Goal: Transaction & Acquisition: Purchase product/service

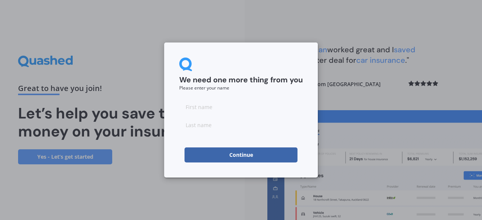
click at [252, 150] on button "Continue" at bounding box center [241, 155] width 113 height 15
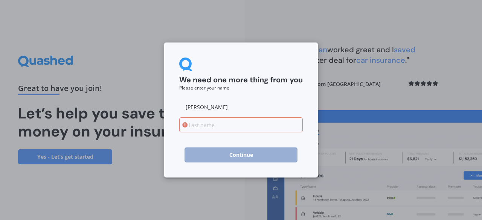
type input "Angela"
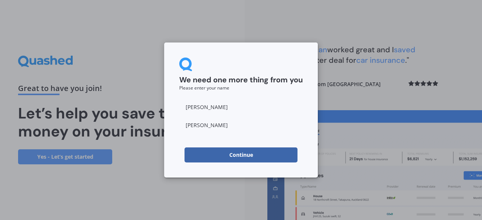
type input "Johnston"
click at [454, 157] on div "We need one more thing from you Please enter your name Angela Johnston Continue" at bounding box center [241, 110] width 482 height 220
click at [228, 156] on button "Continue" at bounding box center [241, 155] width 113 height 15
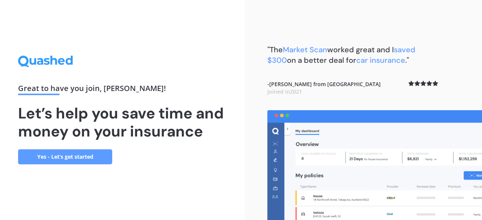
click at [84, 161] on link "Yes - Let’s get started" at bounding box center [65, 157] width 94 height 15
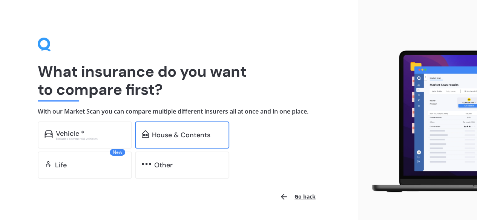
click at [170, 133] on div "House & Contents" at bounding box center [181, 136] width 58 height 8
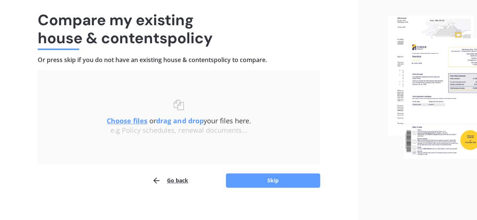
scroll to position [57, 0]
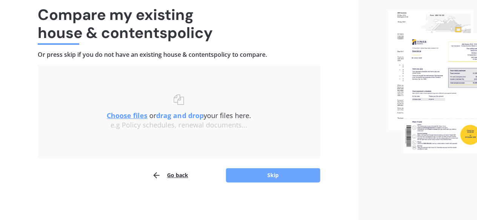
click at [269, 174] on button "Skip" at bounding box center [273, 175] width 94 height 14
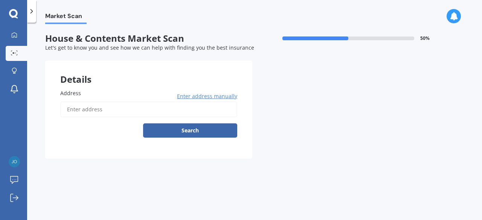
click at [74, 102] on input "Address" at bounding box center [148, 110] width 177 height 16
type input "[STREET_ADDRESS]"
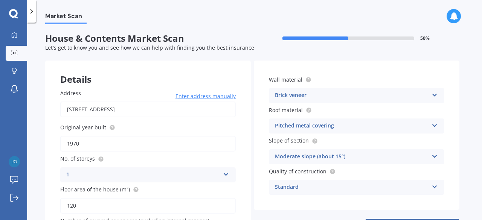
scroll to position [59, 0]
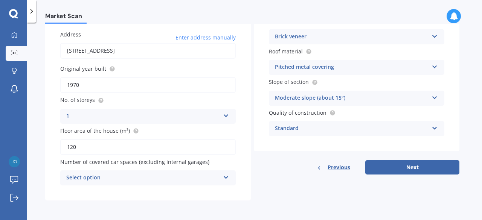
click at [433, 35] on icon at bounding box center [435, 34] width 6 height 5
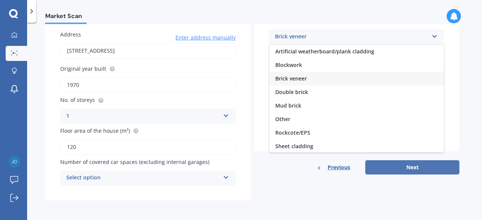
click at [405, 170] on button "Next" at bounding box center [413, 168] width 94 height 14
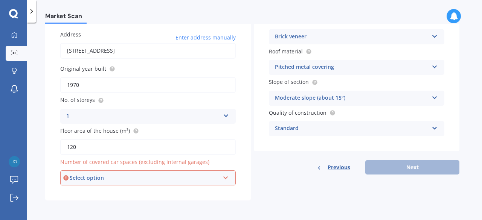
click at [209, 183] on div "Select option 0 1 2 3 4 5+" at bounding box center [148, 178] width 176 height 15
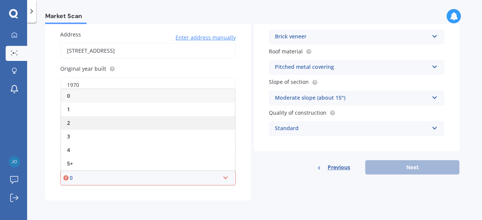
click at [69, 124] on span "2" at bounding box center [68, 122] width 3 height 7
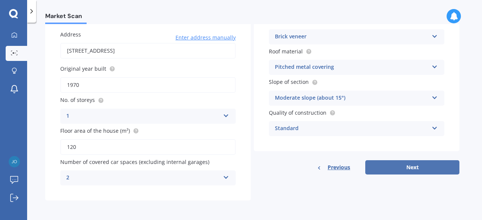
click at [392, 165] on button "Next" at bounding box center [413, 168] width 94 height 14
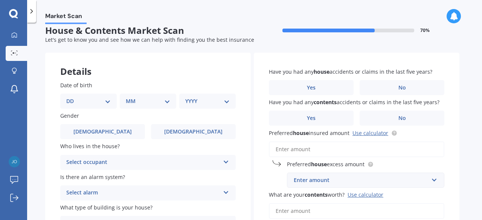
scroll to position [0, 0]
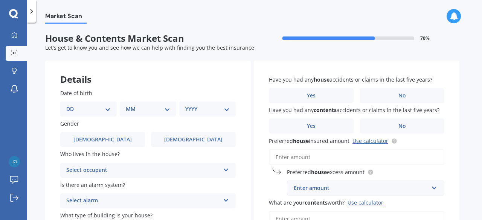
click at [111, 109] on div "DD 01 02 03 04 05 06 07 08 09 10 11 12 13 14 15 16 17 18 19 20 21 22 23 24 25 2…" at bounding box center [88, 109] width 57 height 15
click at [108, 109] on select "DD 01 02 03 04 05 06 07 08 09 10 11 12 13 14 15 16 17 18 19 20 21 22 23 24 25 2…" at bounding box center [88, 109] width 44 height 8
select select "21"
click at [72, 105] on select "DD 01 02 03 04 05 06 07 08 09 10 11 12 13 14 15 16 17 18 19 20 21 22 23 24 25 2…" at bounding box center [88, 109] width 44 height 8
click at [167, 111] on select "MM 01 02 03 04 05 06 07 08 09 10 11 12" at bounding box center [149, 109] width 41 height 8
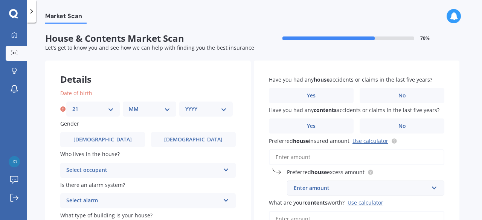
select select "03"
click at [129, 105] on select "MM 01 02 03 04 05 06 07 08 09 10 11 12" at bounding box center [149, 109] width 41 height 8
click at [219, 117] on div "Date of birth DD 01 02 03 04 05 06 07 08 09 10 11 12 13 14 15 16 17 18 19 20 21…" at bounding box center [148, 164] width 206 height 180
click at [222, 115] on div "YYYY 2009 2008 2007 2006 2005 2004 2003 2002 2001 2000 1999 1998 1997 1996 1995…" at bounding box center [206, 109] width 54 height 15
click at [222, 110] on select "YYYY 2009 2008 2007 2006 2005 2004 2003 2002 2001 2000 1999 1998 1997 1996 1995…" at bounding box center [205, 109] width 41 height 8
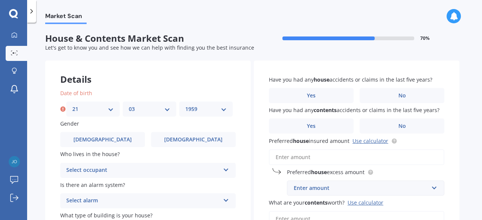
click at [185, 105] on select "YYYY 2009 2008 2007 2006 2005 2004 2003 2002 2001 2000 1999 1998 1997 1996 1995…" at bounding box center [205, 109] width 41 height 8
click at [226, 108] on select "YYYY 2009 2008 2007 2006 2005 2004 2003 2002 2001 2000 1999 1998 1997 1996 1995…" at bounding box center [207, 109] width 44 height 8
select select "1966"
click at [185, 105] on select "YYYY 2009 2008 2007 2006 2005 2004 2003 2002 2001 2000 1999 1998 1997 1996 1995…" at bounding box center [207, 109] width 44 height 8
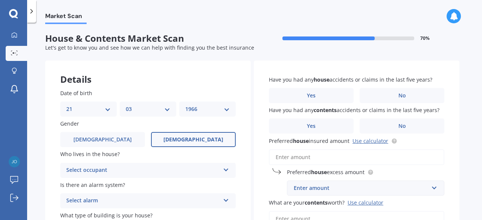
click at [194, 138] on span "[DEMOGRAPHIC_DATA]" at bounding box center [194, 140] width 60 height 6
click at [0, 0] on input "[DEMOGRAPHIC_DATA]" at bounding box center [0, 0] width 0 height 0
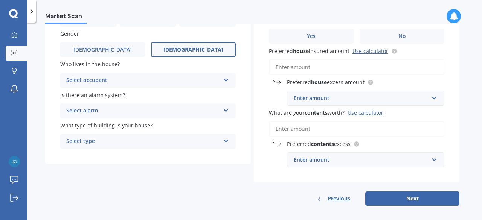
scroll to position [96, 0]
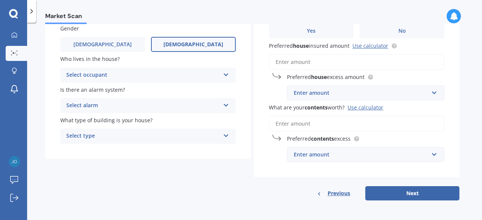
click at [226, 107] on icon at bounding box center [226, 103] width 6 height 5
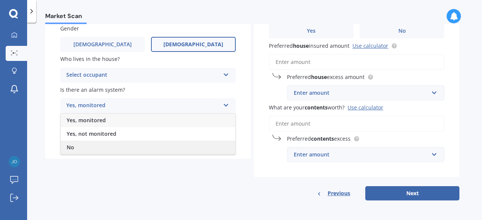
click at [90, 149] on div "No" at bounding box center [148, 148] width 175 height 14
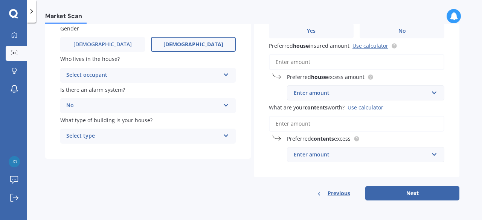
click at [223, 135] on div "Select type Freestanding Multi-unit (in a block of 6 or less) Multi-unit (in a …" at bounding box center [148, 136] width 176 height 15
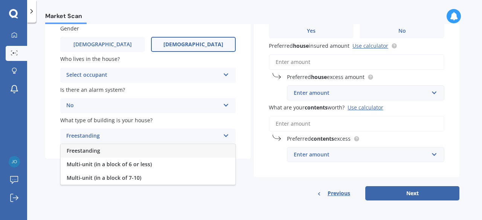
click at [81, 150] on span "Freestanding" at bounding box center [84, 150] width 34 height 7
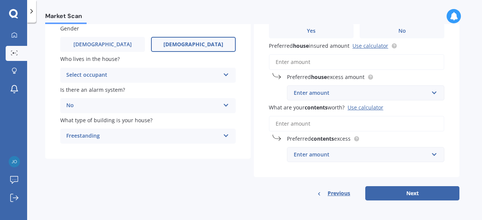
click at [363, 41] on span "Preferred house insured amount Use calculator" at bounding box center [333, 45] width 129 height 8
click at [363, 54] on input "Preferred house insured amount Use calculator" at bounding box center [357, 62] width 176 height 16
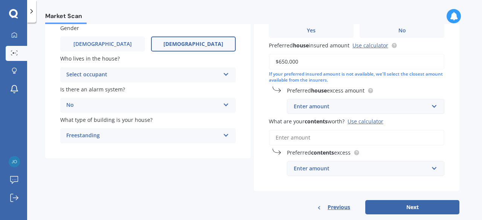
type input "$650,000"
click at [349, 124] on span "What are your contents worth? Use calculator" at bounding box center [326, 121] width 115 height 7
click at [349, 130] on input "What are your contents worth? Use calculator" at bounding box center [357, 138] width 176 height 16
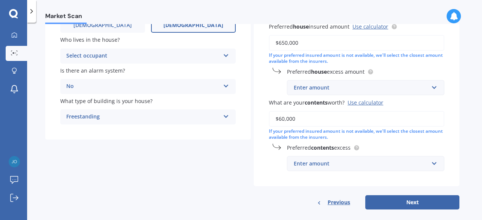
scroll to position [124, 0]
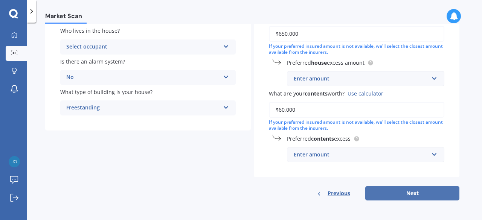
type input "$60,000"
click at [401, 193] on button "Next" at bounding box center [413, 194] width 94 height 14
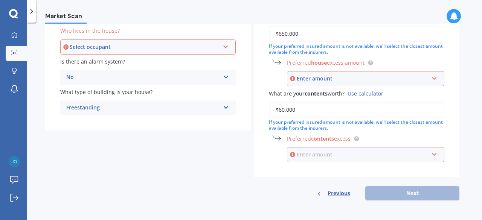
click at [297, 158] on div "Enter amount $250 $300 $400 $500 $750 $1,000 $2,000" at bounding box center [366, 154] width 158 height 15
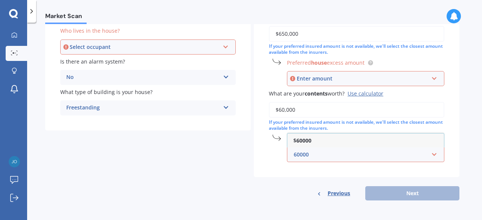
type input "60000"
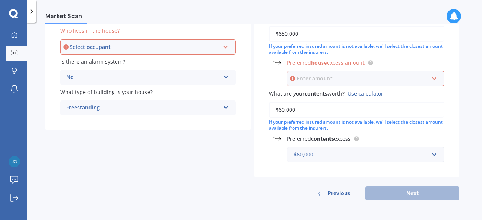
click at [311, 72] on input "text" at bounding box center [363, 79] width 151 height 14
type input "650000"
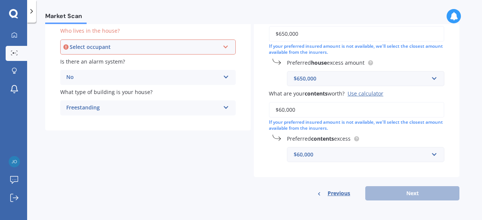
click at [419, 164] on div "Have you had any house accidents or claims in the last five years? Yes No Have …" at bounding box center [357, 57] width 206 height 241
click at [210, 44] on div "Select occupant" at bounding box center [145, 47] width 150 height 8
click at [131, 65] on div "Owner" at bounding box center [148, 62] width 174 height 14
click at [377, 195] on div "Previous Next" at bounding box center [357, 194] width 206 height 14
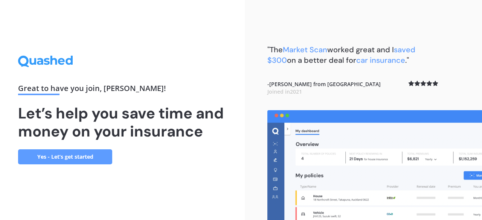
click at [79, 153] on link "Yes - Let’s get started" at bounding box center [65, 157] width 94 height 15
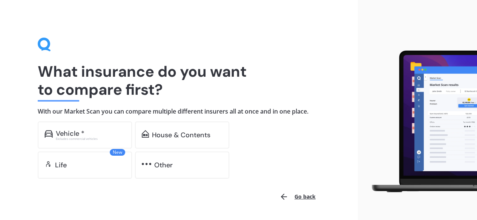
scroll to position [23, 0]
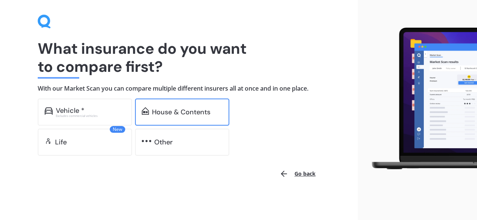
click at [156, 113] on div "House & Contents" at bounding box center [181, 113] width 58 height 8
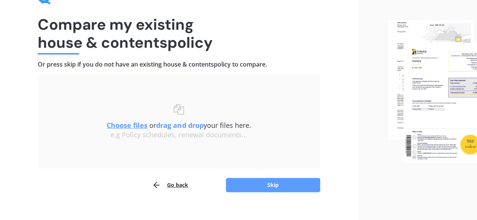
scroll to position [57, 0]
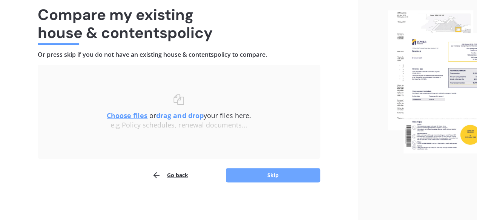
click at [274, 176] on button "Skip" at bounding box center [273, 175] width 94 height 14
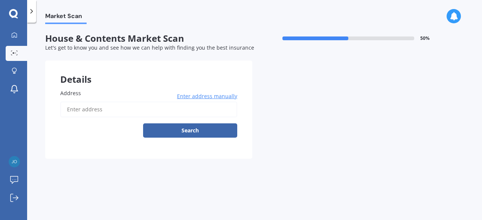
click at [106, 89] on label "Address" at bounding box center [147, 93] width 174 height 8
click at [106, 102] on input "Address" at bounding box center [148, 110] width 177 height 16
type input "[STREET_ADDRESS]"
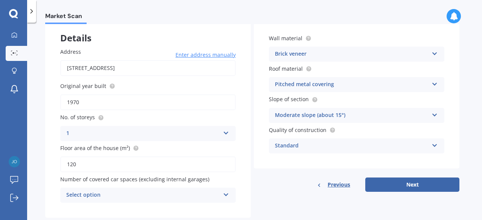
scroll to position [59, 0]
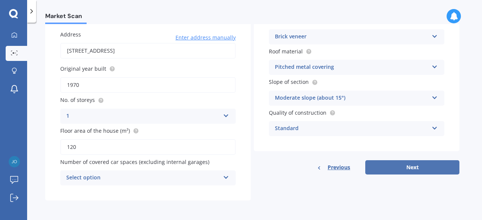
click at [411, 171] on button "Next" at bounding box center [413, 168] width 94 height 14
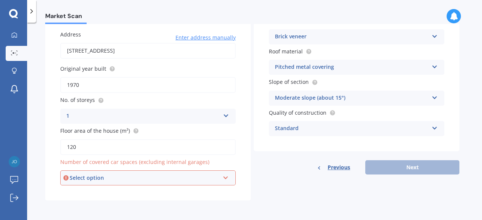
click at [211, 180] on div "Select option" at bounding box center [145, 178] width 150 height 8
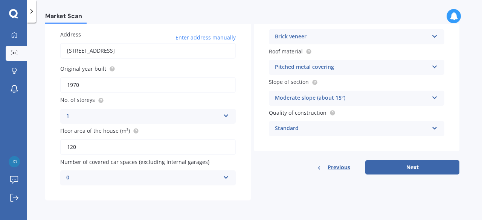
click at [252, 193] on div "Details Address [STREET_ADDRESS] Enter address manually Search Original year bu…" at bounding box center [252, 101] width 415 height 199
click at [203, 171] on div "Number of covered car spaces (excluding internal garages) 0 0 1 2 3 4 5+" at bounding box center [148, 172] width 176 height 28
click at [202, 177] on div "0" at bounding box center [143, 178] width 154 height 9
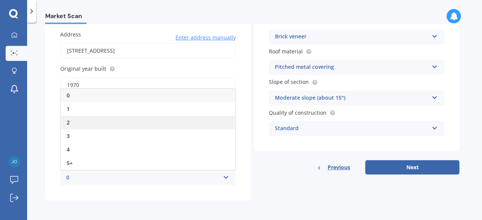
click at [75, 125] on div "2" at bounding box center [148, 123] width 175 height 14
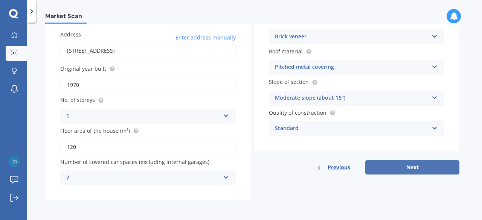
click at [414, 164] on button "Next" at bounding box center [413, 168] width 94 height 14
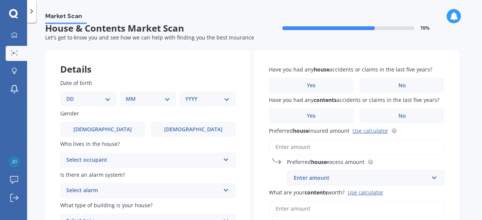
scroll to position [0, 0]
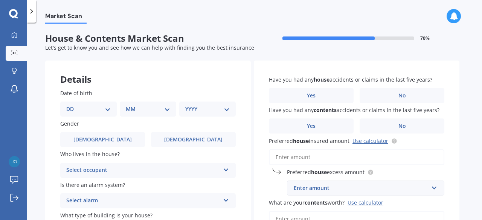
click at [105, 110] on select "DD 01 02 03 04 05 06 07 08 09 10 11 12 13 14 15 16 17 18 19 20 21 22 23 24 25 2…" at bounding box center [88, 109] width 44 height 8
select select "21"
click at [72, 105] on select "DD 01 02 03 04 05 06 07 08 09 10 11 12 13 14 15 16 17 18 19 20 21 22 23 24 25 2…" at bounding box center [88, 109] width 44 height 8
click at [167, 107] on select "MM 01 02 03 04 05 06 07 08 09 10 11 12" at bounding box center [149, 109] width 41 height 8
select select "03"
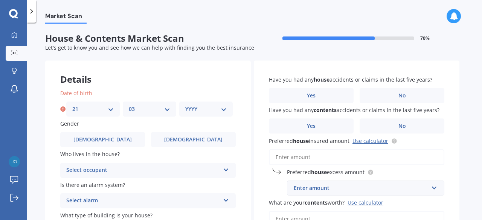
click at [129, 105] on select "MM 01 02 03 04 05 06 07 08 09 10 11 12" at bounding box center [149, 109] width 41 height 8
click at [223, 110] on select "YYYY 2009 2008 2007 2006 2005 2004 2003 2002 2001 2000 1999 1998 1997 1996 1995…" at bounding box center [205, 109] width 41 height 8
click at [227, 41] on span "House & Contents Market Scan" at bounding box center [148, 38] width 207 height 11
click at [220, 109] on select "YYYY 2009 2008 2007 2006 2005 2004 2003 2002 2001 2000 1999 1998 1997 1996 1995…" at bounding box center [205, 109] width 41 height 8
select select "1966"
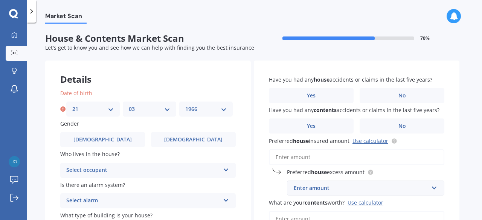
click at [185, 105] on select "YYYY 2009 2008 2007 2006 2005 2004 2003 2002 2001 2000 1999 1998 1997 1996 1995…" at bounding box center [205, 109] width 41 height 8
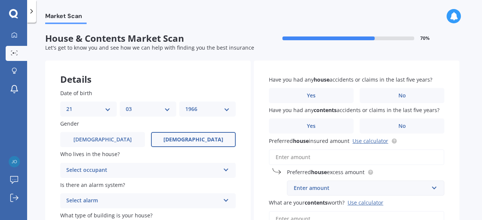
click at [191, 138] on span "[DEMOGRAPHIC_DATA]" at bounding box center [194, 140] width 60 height 6
click at [0, 0] on input "[DEMOGRAPHIC_DATA]" at bounding box center [0, 0] width 0 height 0
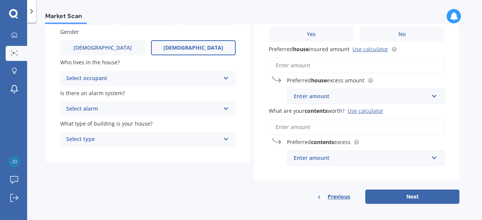
scroll to position [96, 0]
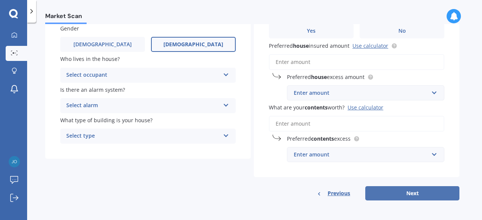
click at [393, 194] on button "Next" at bounding box center [413, 194] width 94 height 14
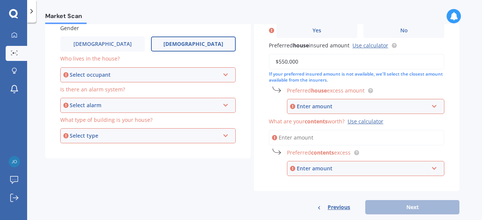
type input "$550,000"
click at [319, 109] on div "Enter amount" at bounding box center [363, 107] width 132 height 8
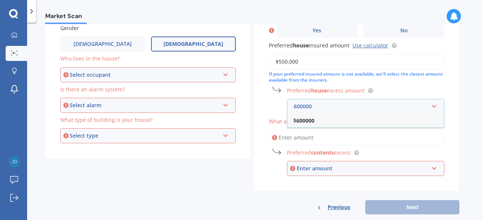
type input "600000"
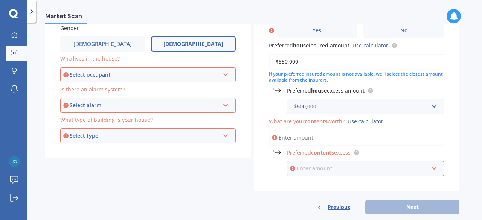
click at [320, 174] on input "text" at bounding box center [363, 169] width 151 height 14
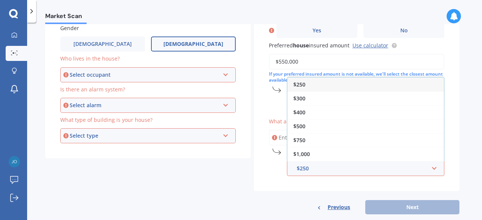
drag, startPoint x: 205, startPoint y: 161, endPoint x: 185, endPoint y: 168, distance: 21.0
click at [185, 168] on div "Details Date of birth DD 01 02 03 04 05 06 07 08 09 10 11 12 13 14 15 16 17 18 …" at bounding box center [252, 90] width 415 height 250
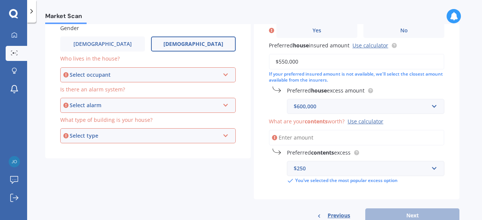
click at [304, 167] on div "$250" at bounding box center [361, 169] width 135 height 8
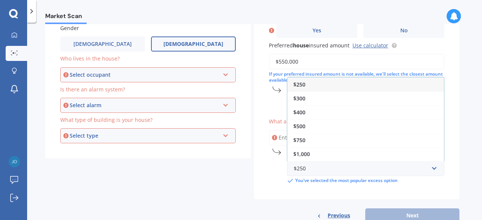
click at [299, 83] on span "$250" at bounding box center [300, 84] width 12 height 7
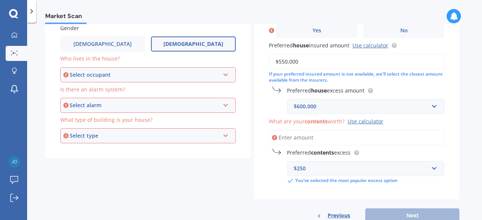
click at [254, 191] on div "Have you had any house accidents or claims in the last five years? Yes No Have …" at bounding box center [357, 82] width 206 height 235
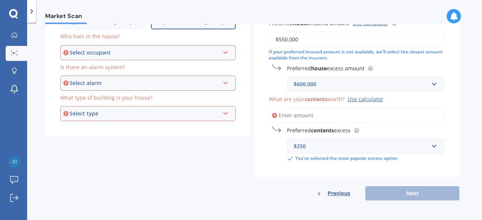
scroll to position [0, 0]
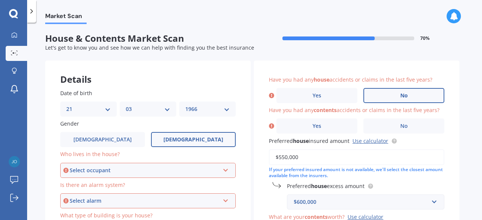
click at [401, 98] on span "No" at bounding box center [405, 96] width 8 height 6
click at [0, 0] on input "No" at bounding box center [0, 0] width 0 height 0
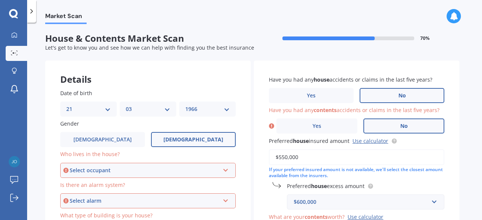
click at [380, 126] on label "No" at bounding box center [404, 126] width 81 height 15
click at [0, 0] on input "No" at bounding box center [0, 0] width 0 height 0
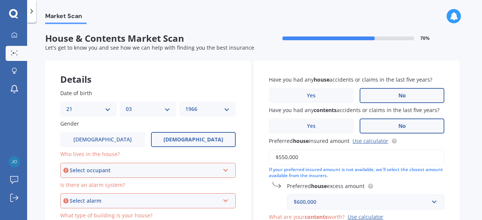
scroll to position [118, 0]
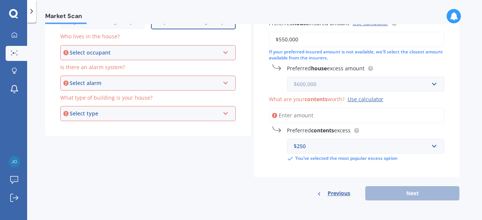
drag, startPoint x: 322, startPoint y: 90, endPoint x: 275, endPoint y: 90, distance: 46.7
click at [275, 90] on div "Preferred house excess amount $600,000 $600,000 $300 $400 $500 $750 $1,000 $2,0…" at bounding box center [357, 78] width 176 height 28
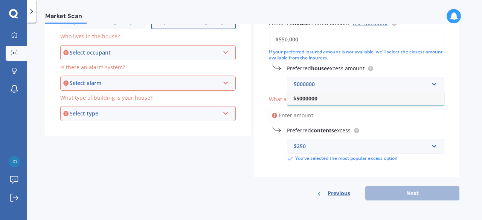
type input "5000000"
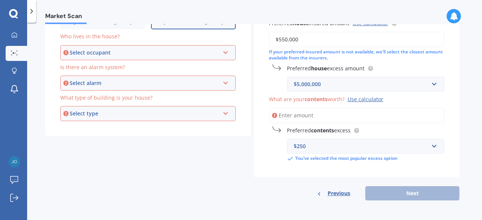
click at [379, 118] on input "What are your contents worth? Use calculator" at bounding box center [357, 116] width 176 height 16
click at [334, 84] on div "$5,000,000" at bounding box center [361, 84] width 135 height 8
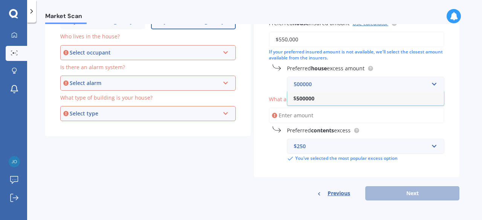
type input "500000"
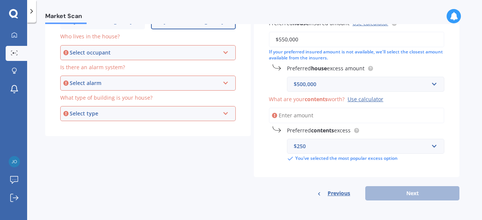
click at [462, 52] on div "Market Scan House & Contents Market Scan 70 % Let's get to know you and see how…" at bounding box center [254, 123] width 455 height 198
click at [358, 100] on div "Use calculator" at bounding box center [366, 99] width 36 height 7
click at [358, 108] on input "What are your contents worth? Use calculator" at bounding box center [357, 116] width 176 height 16
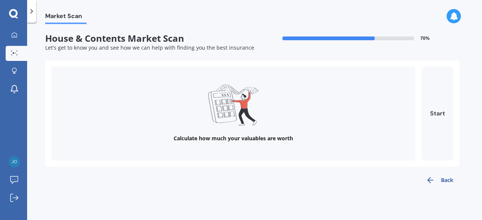
click at [438, 111] on button "Start" at bounding box center [438, 114] width 32 height 94
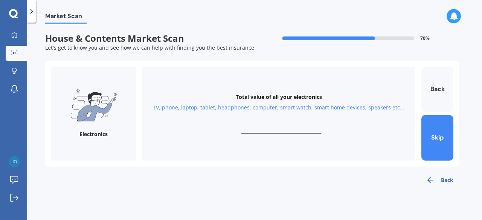
click at [283, 125] on div "Total value of all your electronics TV, phone, laptop, tablet, headphones, comp…" at bounding box center [279, 114] width 274 height 94
click at [272, 131] on input "text" at bounding box center [282, 130] width 80 height 7
type input "$25,000"
click at [434, 139] on button "Next" at bounding box center [438, 138] width 32 height 46
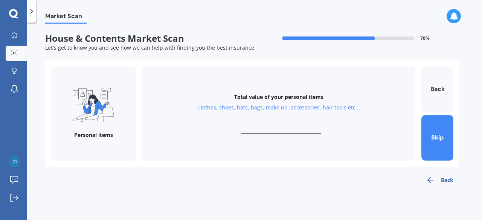
click at [288, 127] on input "text" at bounding box center [282, 130] width 80 height 7
type input "$40,000"
click at [439, 133] on button "Next" at bounding box center [438, 138] width 32 height 46
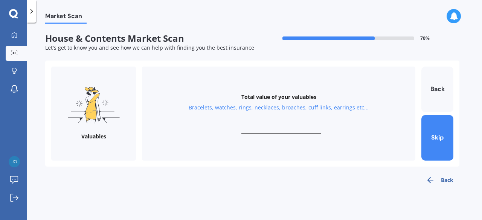
click at [298, 120] on div "Total value of your valuables Bracelets, watches, rings, necklaces, broaches, c…" at bounding box center [279, 114] width 274 height 94
click at [286, 122] on div "Total value of your valuables Bracelets, watches, rings, necklaces, broaches, c…" at bounding box center [279, 114] width 274 height 94
click at [280, 126] on div "Total value of your valuables Bracelets, watches, rings, necklaces, broaches, c…" at bounding box center [279, 114] width 274 height 94
click at [285, 124] on div "Total value of your valuables Bracelets, watches, rings, necklaces, broaches, c…" at bounding box center [279, 114] width 274 height 94
click at [283, 128] on input "text" at bounding box center [282, 130] width 80 height 7
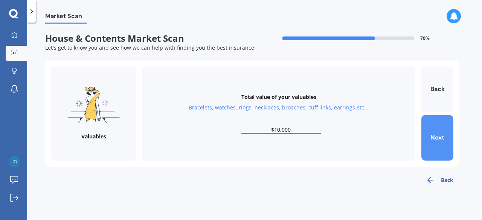
type input "$10,000"
click at [436, 134] on button "Next" at bounding box center [438, 138] width 32 height 46
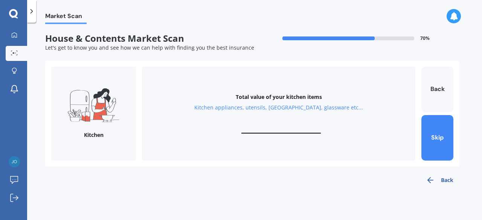
click at [284, 125] on div "Total value of your kitchen items Kitchen appliances, utensils, china, glasswar…" at bounding box center [279, 114] width 274 height 94
click at [288, 120] on div "Total value of your kitchen items Kitchen appliances, utensils, china, glasswar…" at bounding box center [279, 114] width 274 height 94
click at [277, 122] on div "Total value of your kitchen items Kitchen appliances, utensils, china, glasswar…" at bounding box center [279, 114] width 274 height 94
click at [272, 124] on div "Total value of your kitchen items Kitchen appliances, utensils, china, glasswar…" at bounding box center [279, 114] width 274 height 94
click at [277, 125] on div "Total value of your kitchen items Kitchen appliances, utensils, china, glasswar…" at bounding box center [279, 114] width 274 height 94
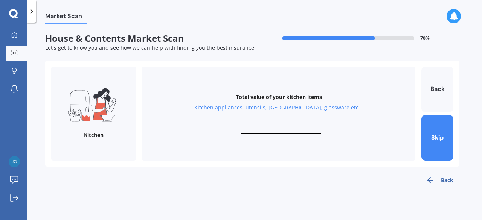
click at [277, 122] on div "Total value of your kitchen items Kitchen appliances, utensils, china, glasswar…" at bounding box center [279, 114] width 274 height 94
click at [275, 123] on div "Total value of your kitchen items Kitchen appliances, utensils, china, glasswar…" at bounding box center [279, 114] width 274 height 94
click at [280, 133] on input "text" at bounding box center [282, 130] width 80 height 7
type input "$10,000"
click at [439, 137] on button "Next" at bounding box center [438, 138] width 32 height 46
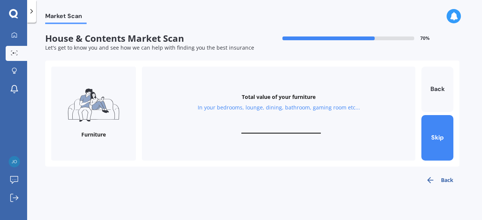
click at [260, 125] on div "Total value of your furniture In your bedrooms, lounge, dining, bathroom, gamin…" at bounding box center [279, 114] width 274 height 94
click at [281, 127] on input "text" at bounding box center [282, 130] width 80 height 7
click at [283, 124] on div "Total value of your furniture In your bedrooms, lounge, dining, bathroom, gamin…" at bounding box center [279, 114] width 274 height 94
click at [284, 125] on div "Total value of your furniture In your bedrooms, lounge, dining, bathroom, gamin…" at bounding box center [279, 114] width 274 height 94
click at [289, 125] on div "Total value of your furniture In your bedrooms, lounge, dining, bathroom, gamin…" at bounding box center [279, 114] width 274 height 94
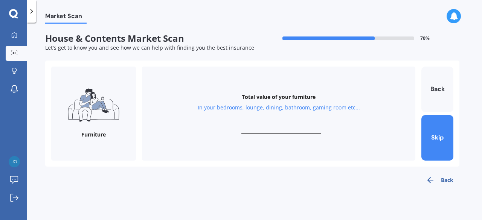
click at [284, 130] on input "text" at bounding box center [282, 130] width 80 height 7
type input "$30,000"
click at [434, 130] on button "Next" at bounding box center [438, 138] width 32 height 46
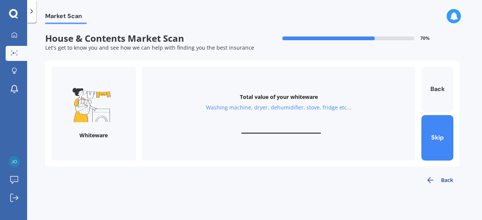
click at [282, 126] on div "Total value of your whiteware Washing machine, dryer, dehumidifier, stove, frid…" at bounding box center [279, 114] width 274 height 94
click at [274, 134] on input "text" at bounding box center [282, 130] width 80 height 7
type input "$10,000"
click at [436, 134] on button "Next" at bounding box center [438, 138] width 32 height 46
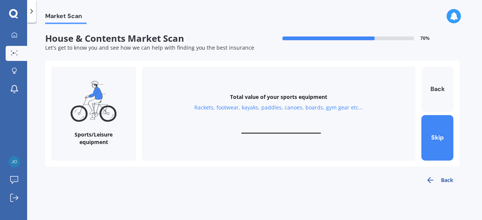
click at [279, 127] on input "text" at bounding box center [282, 130] width 80 height 7
type input "$2,000"
click at [431, 127] on button "Next" at bounding box center [438, 138] width 32 height 46
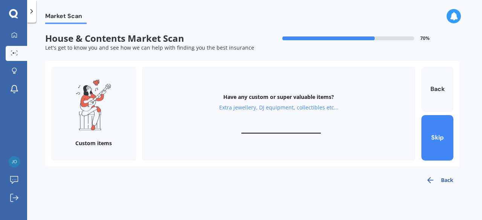
click at [266, 126] on div "Have any custom or super valuable items? Extra jewellery, DJ equipment, collect…" at bounding box center [279, 114] width 274 height 94
click at [287, 121] on div "Have any custom or super valuable items? Extra jewellery, DJ equipment, collect…" at bounding box center [279, 114] width 274 height 94
click at [282, 125] on div "Have any custom or super valuable items? Extra jewellery, DJ equipment, collect…" at bounding box center [279, 114] width 274 height 94
click at [245, 136] on div "Have any custom or super valuable items? Extra jewellery, DJ equipment, collect…" at bounding box center [279, 114] width 274 height 94
type input "$5,000"
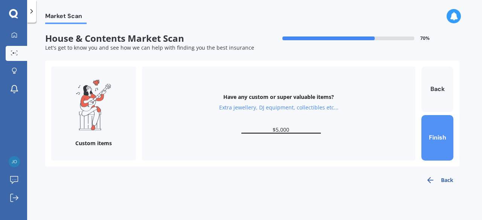
click at [442, 135] on button "Finish" at bounding box center [438, 138] width 32 height 46
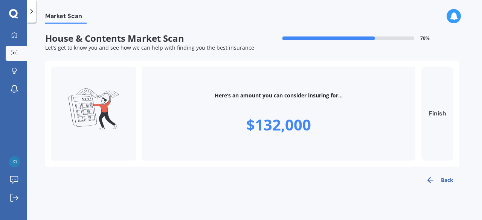
click at [439, 110] on button "Finish" at bounding box center [438, 114] width 32 height 94
type input "$132,000"
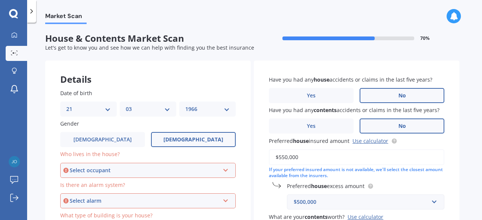
click at [228, 168] on icon at bounding box center [226, 169] width 6 height 5
click at [116, 185] on div "Owner" at bounding box center [148, 185] width 174 height 14
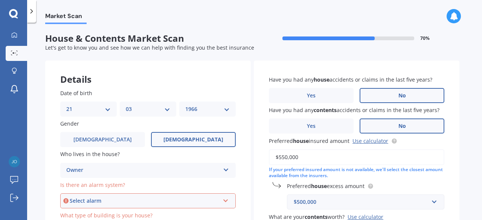
scroll to position [133, 0]
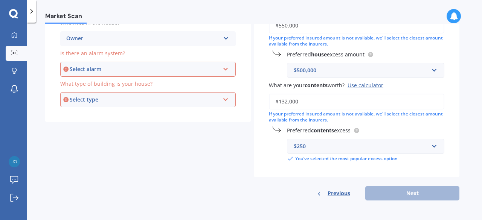
click at [220, 68] on div "Select alarm Yes, monitored Yes, not monitored No" at bounding box center [148, 69] width 176 height 15
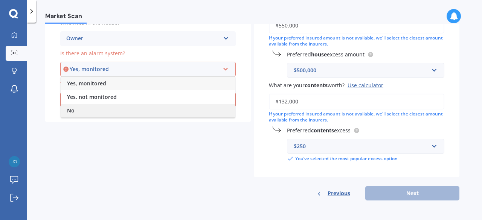
click at [80, 115] on div "No" at bounding box center [148, 111] width 174 height 14
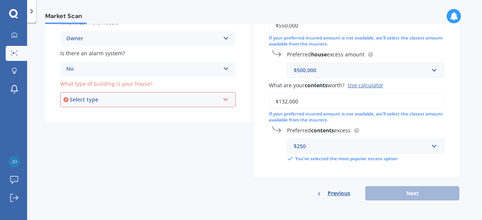
click at [225, 103] on div "Select type Freestanding Multi-unit (in a block of 6 or less) Multi-unit (in a …" at bounding box center [148, 99] width 176 height 15
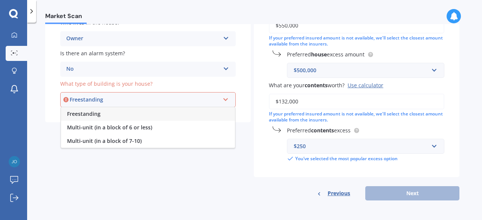
click at [71, 115] on span "Freestanding" at bounding box center [84, 113] width 34 height 7
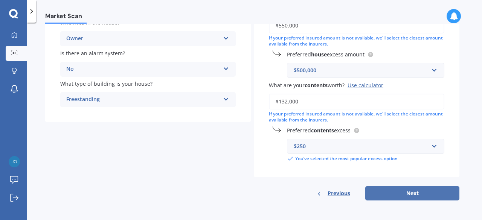
click at [414, 191] on button "Next" at bounding box center [413, 194] width 94 height 14
select select "21"
select select "03"
select select "1966"
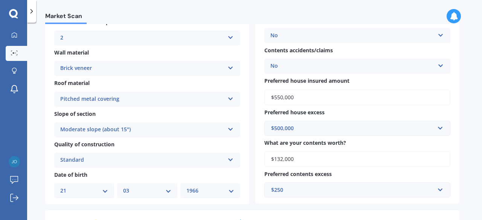
scroll to position [285, 0]
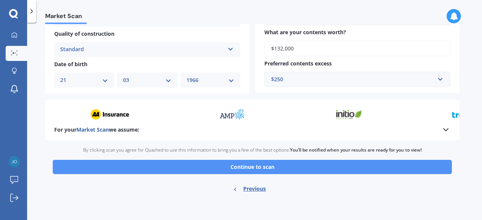
click at [262, 164] on button "Continue to scan" at bounding box center [252, 167] width 399 height 14
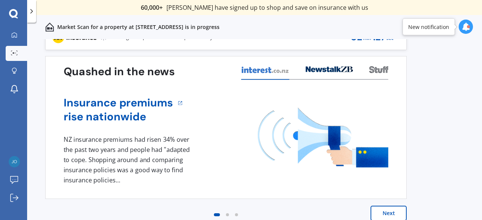
scroll to position [23, 0]
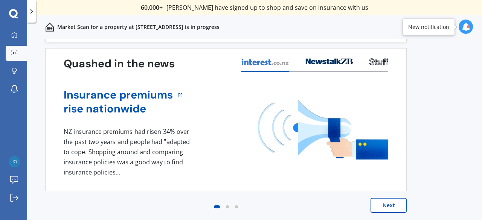
click at [401, 206] on button "Next" at bounding box center [389, 205] width 36 height 15
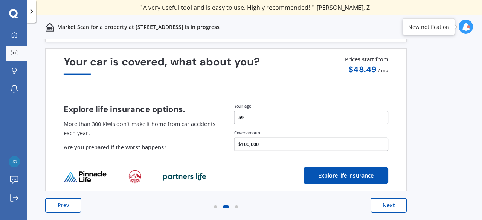
click at [399, 208] on button "Next" at bounding box center [389, 205] width 36 height 15
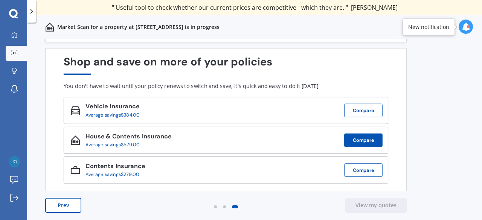
click at [351, 141] on button "Compare" at bounding box center [363, 141] width 38 height 14
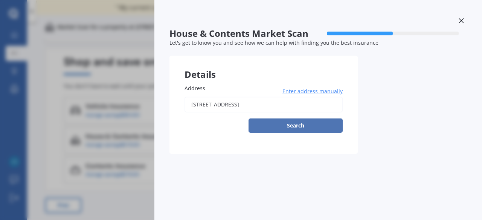
click at [275, 127] on button "Search" at bounding box center [296, 126] width 94 height 14
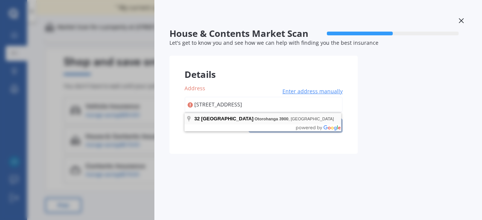
type input "[STREET_ADDRESS]"
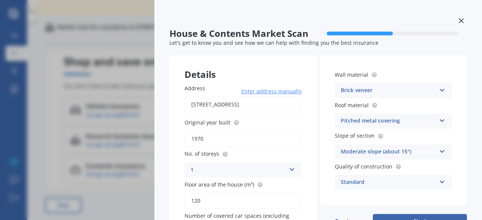
scroll to position [64, 0]
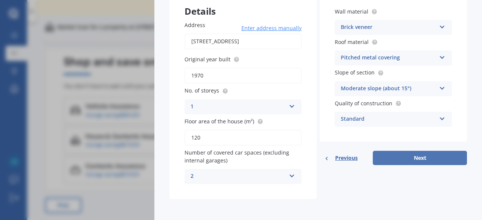
click at [424, 164] on button "Next" at bounding box center [420, 158] width 94 height 14
select select "21"
select select "03"
select select "1966"
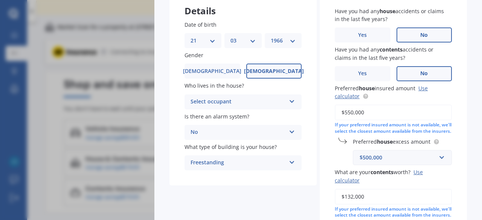
scroll to position [180, 0]
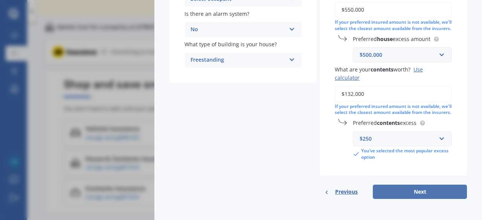
click at [410, 193] on button "Next" at bounding box center [420, 192] width 94 height 14
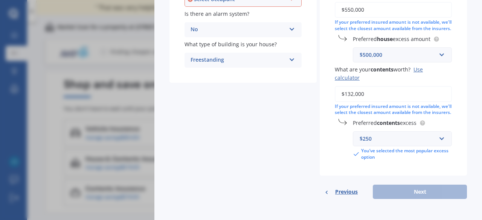
scroll to position [0, 0]
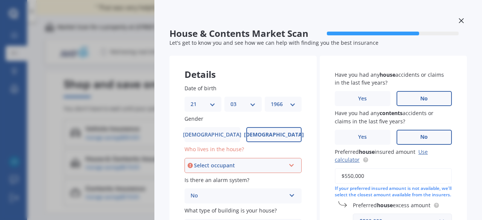
click at [291, 167] on icon at bounding box center [292, 164] width 6 height 5
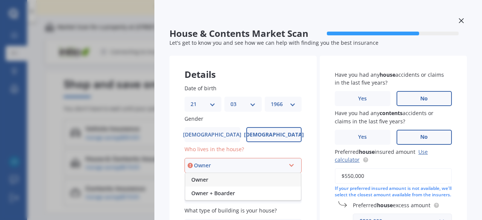
click at [201, 182] on span "Owner" at bounding box center [199, 179] width 17 height 7
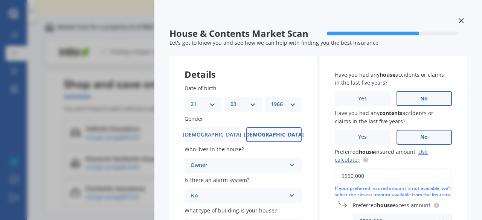
scroll to position [180, 0]
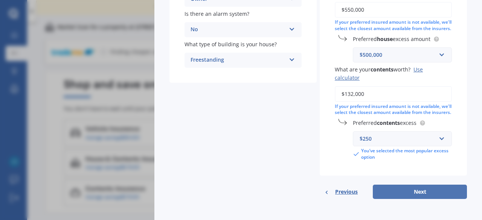
click at [415, 193] on button "Next" at bounding box center [420, 192] width 94 height 14
select select "21"
select select "03"
select select "1966"
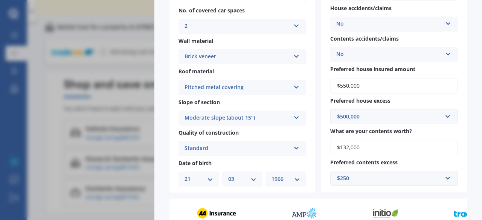
scroll to position [289, 0]
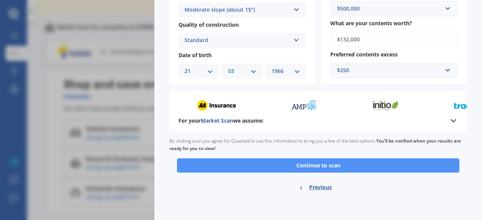
click at [340, 168] on button "Continue to scan" at bounding box center [318, 166] width 283 height 14
